Goal: Browse casually

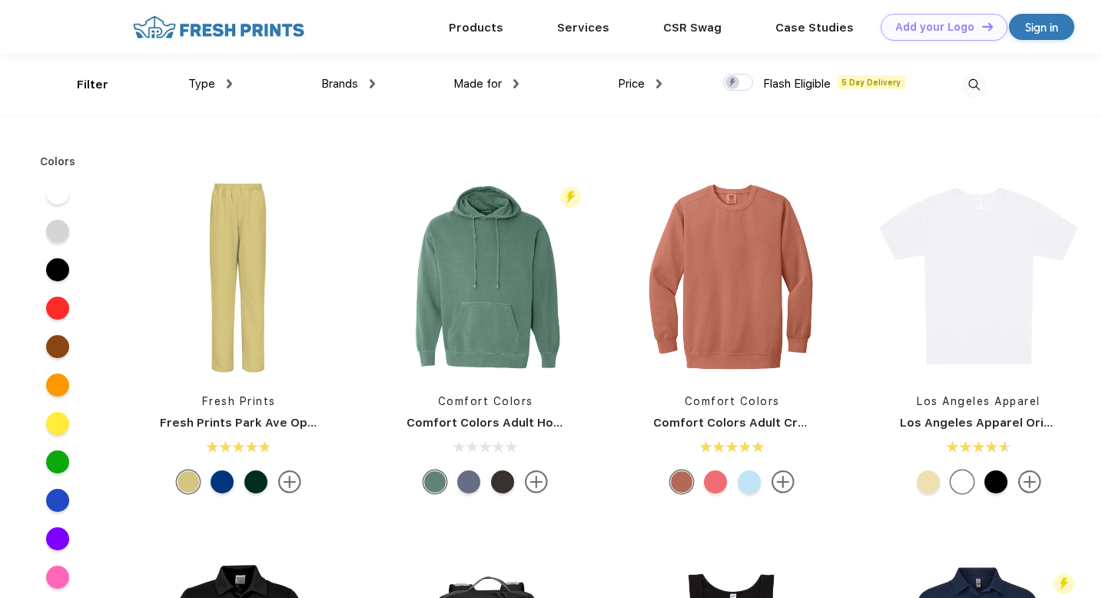
scroll to position [2949, 0]
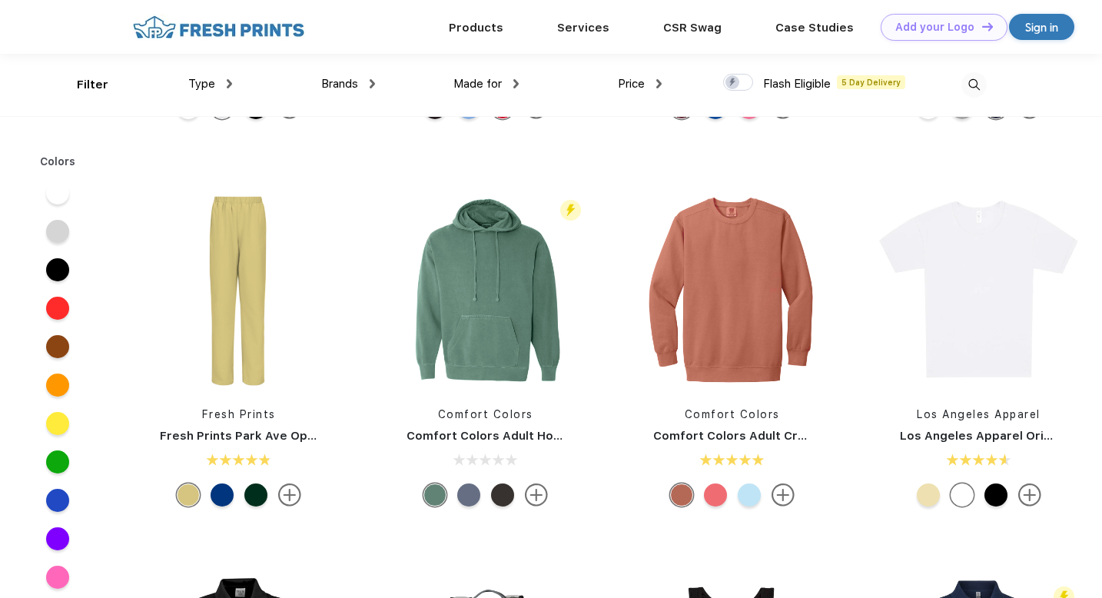
click at [751, 498] on div at bounding box center [749, 494] width 23 height 23
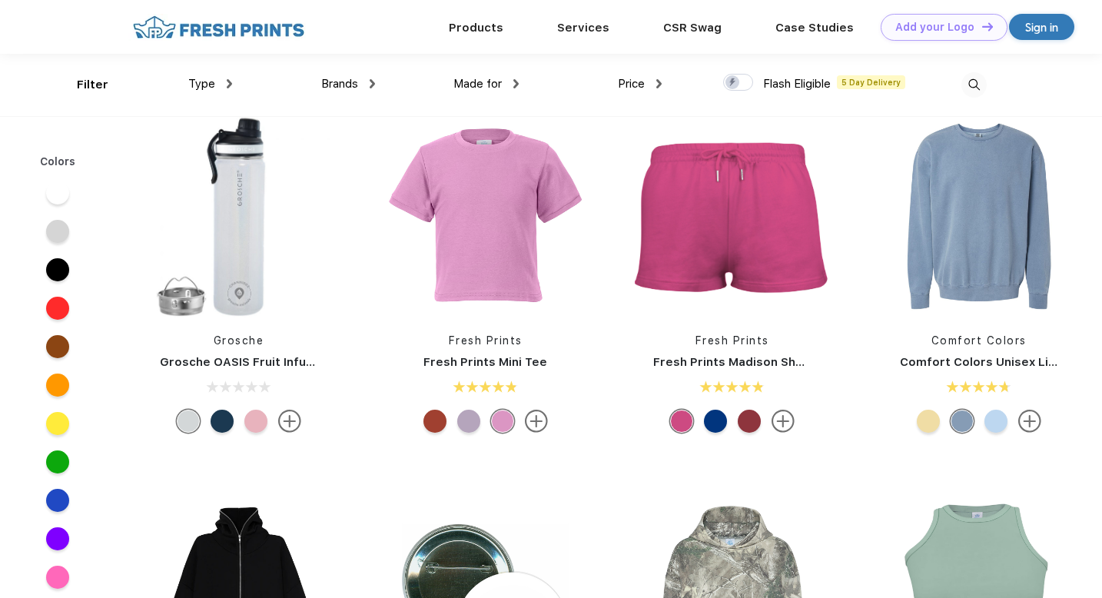
scroll to position [1857, 0]
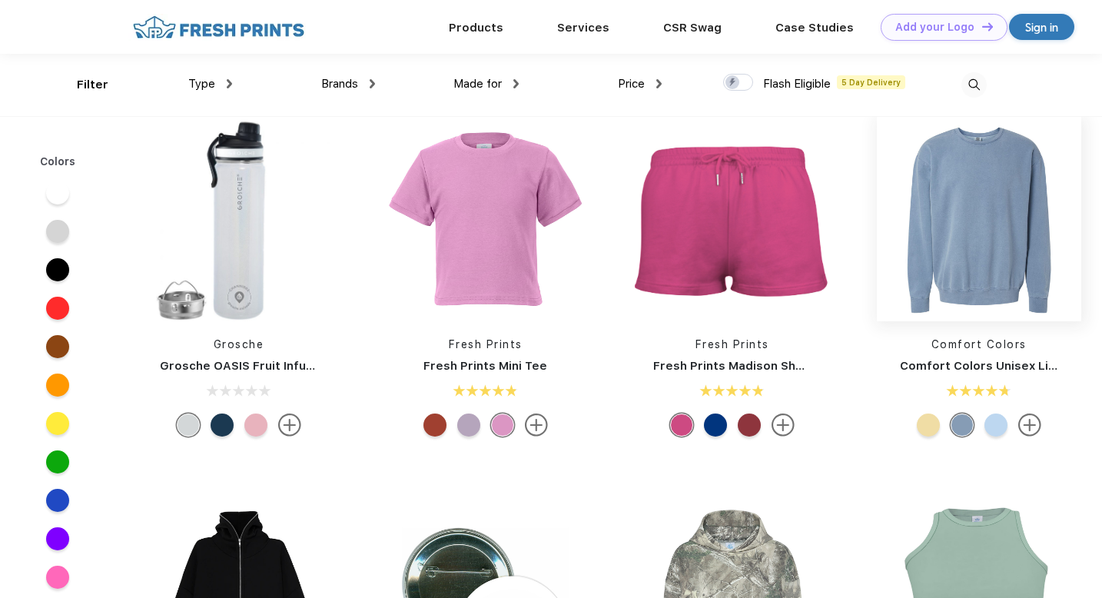
click at [976, 248] on img at bounding box center [979, 219] width 204 height 204
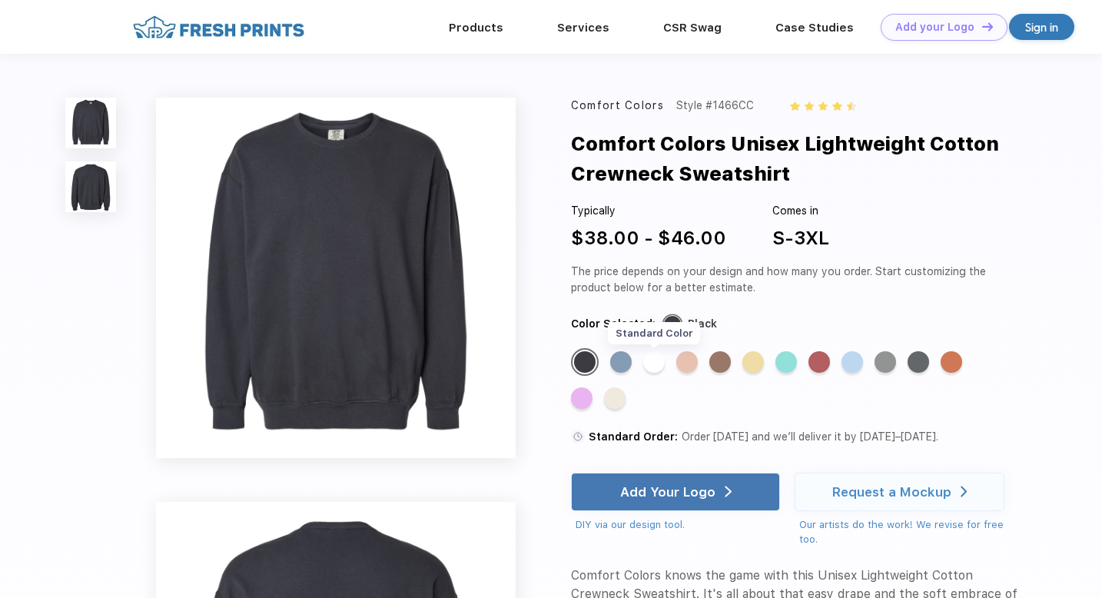
click at [646, 359] on div "Standard Color" at bounding box center [654, 362] width 22 height 22
